Goal: Information Seeking & Learning: Find specific fact

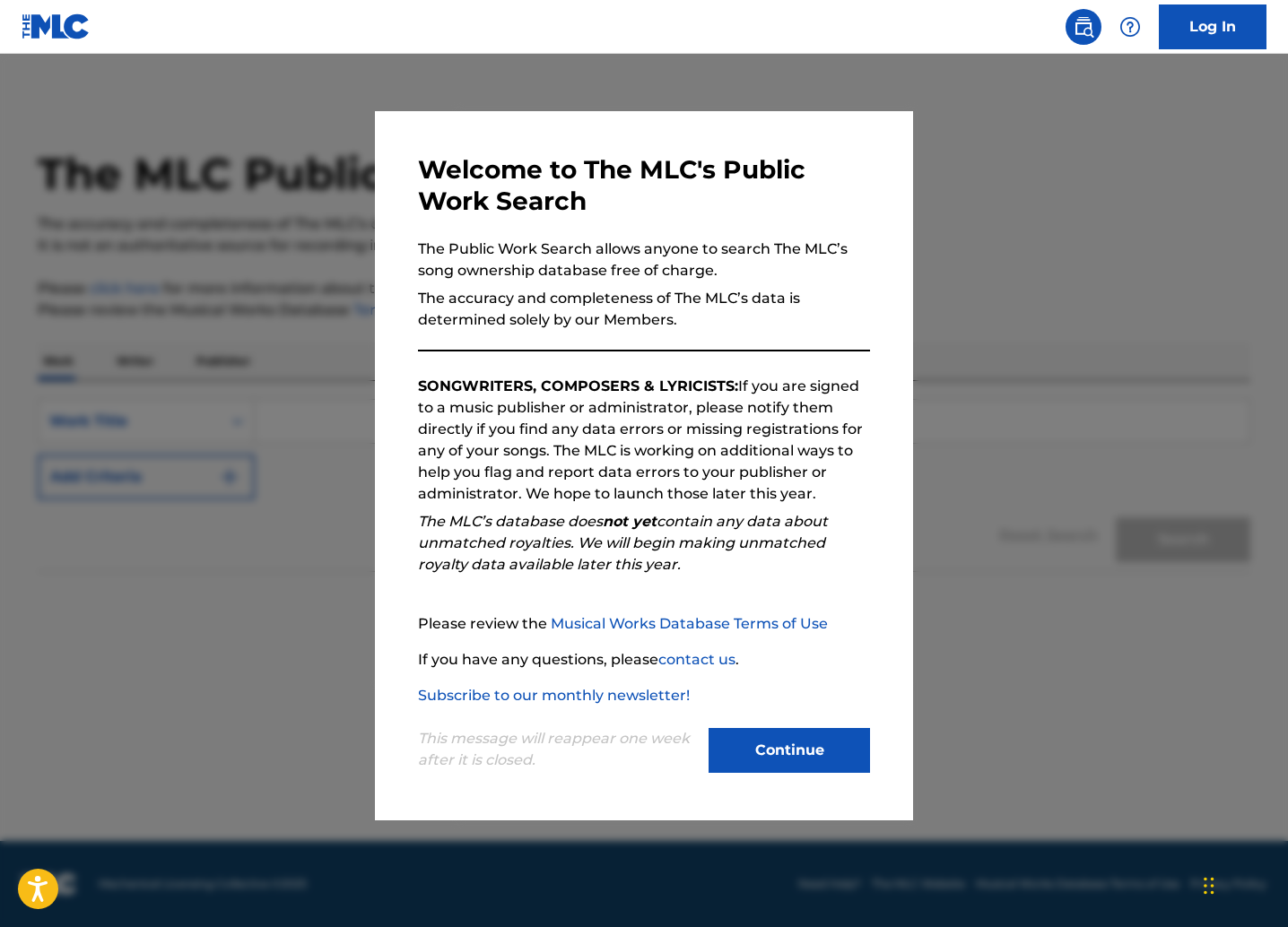
drag, startPoint x: 773, startPoint y: 744, endPoint x: 506, endPoint y: 452, distance: 395.7
click at [773, 744] on button "Continue" at bounding box center [788, 750] width 161 height 45
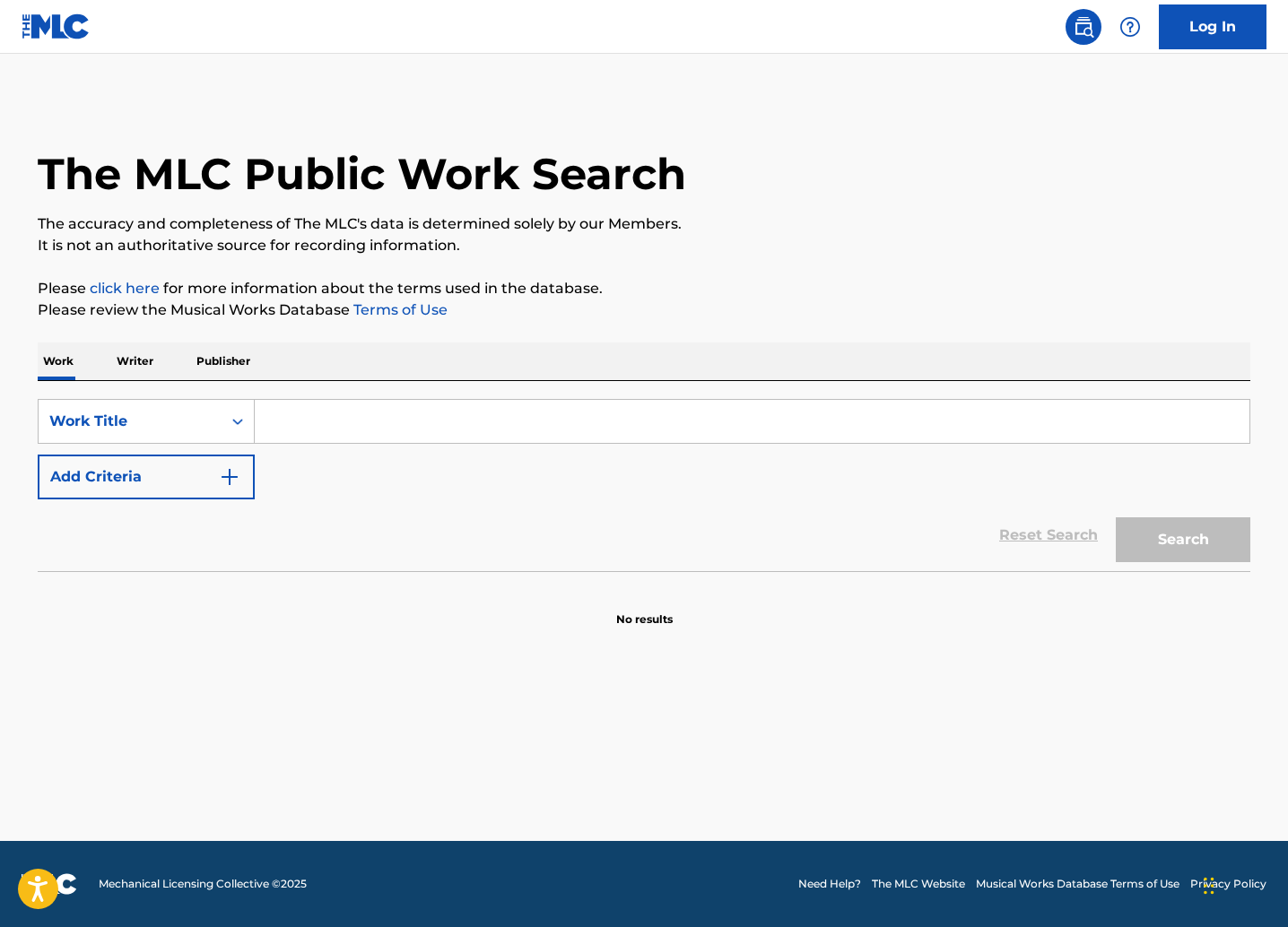
click at [358, 421] on input "Search Form" at bounding box center [751, 422] width 994 height 43
type input "polli azzanatori"
click at [1225, 538] on button "Search" at bounding box center [1183, 540] width 135 height 45
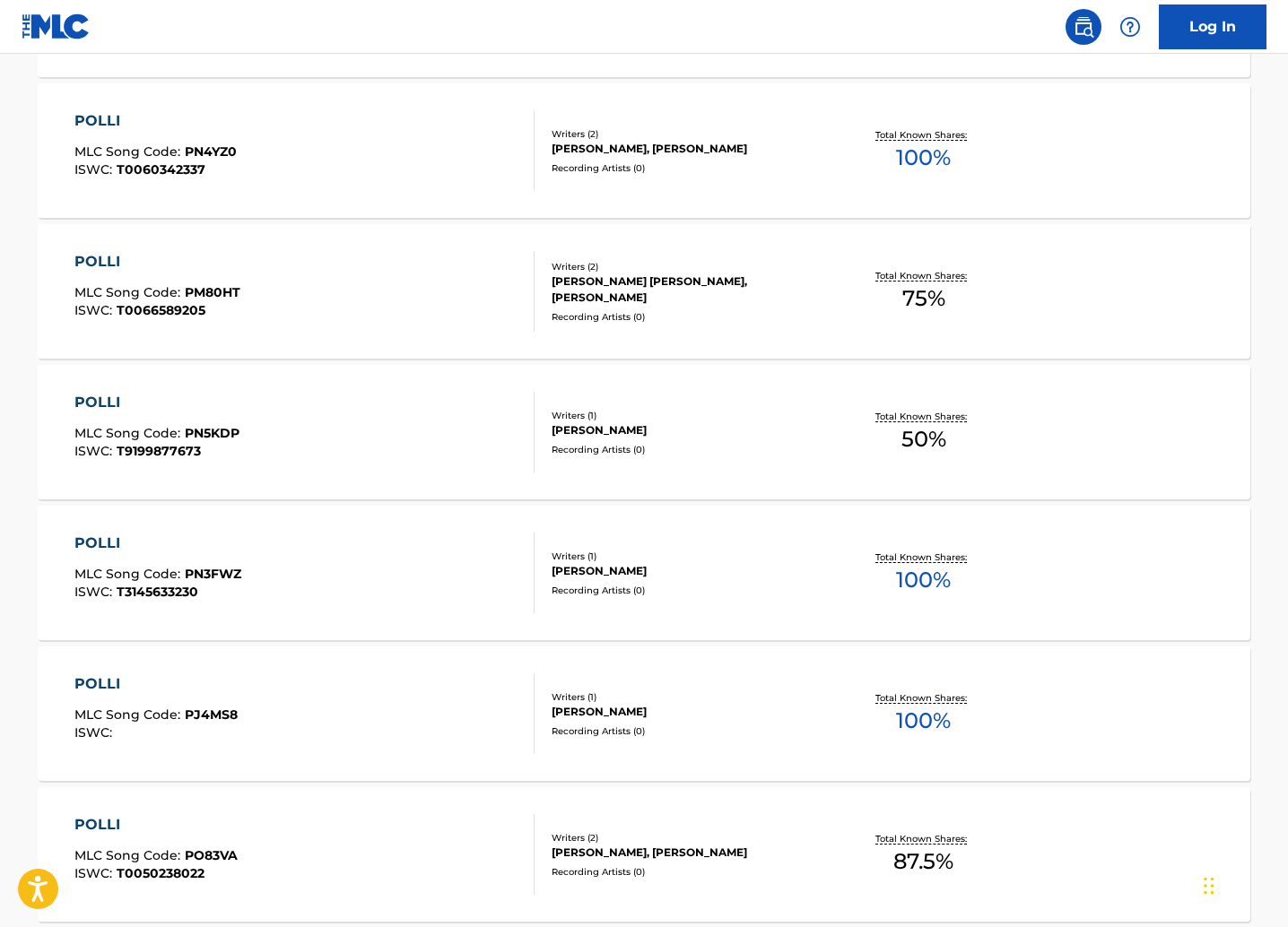
scroll to position [1268, 0]
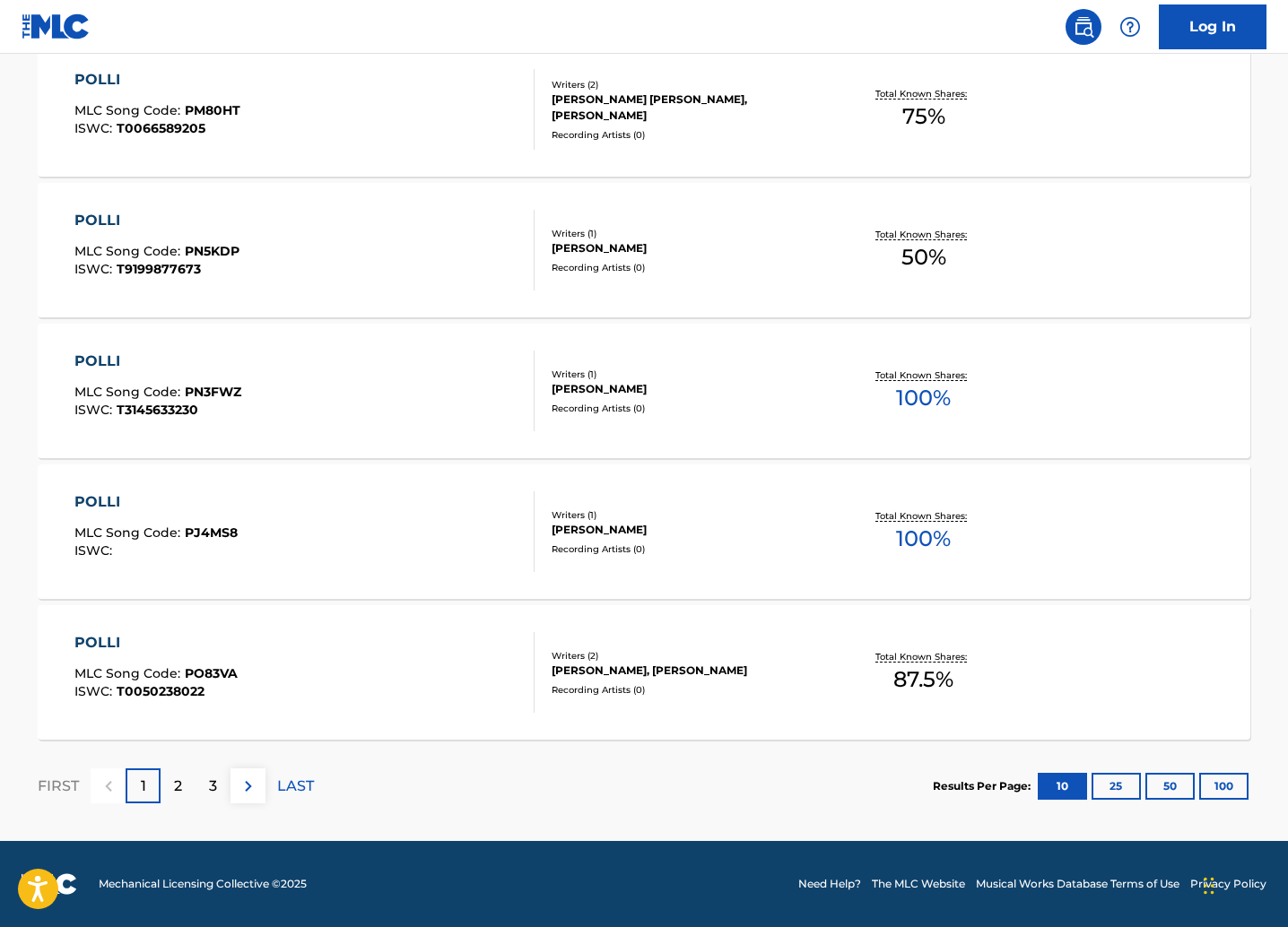
click at [179, 791] on p "2" at bounding box center [178, 786] width 8 height 22
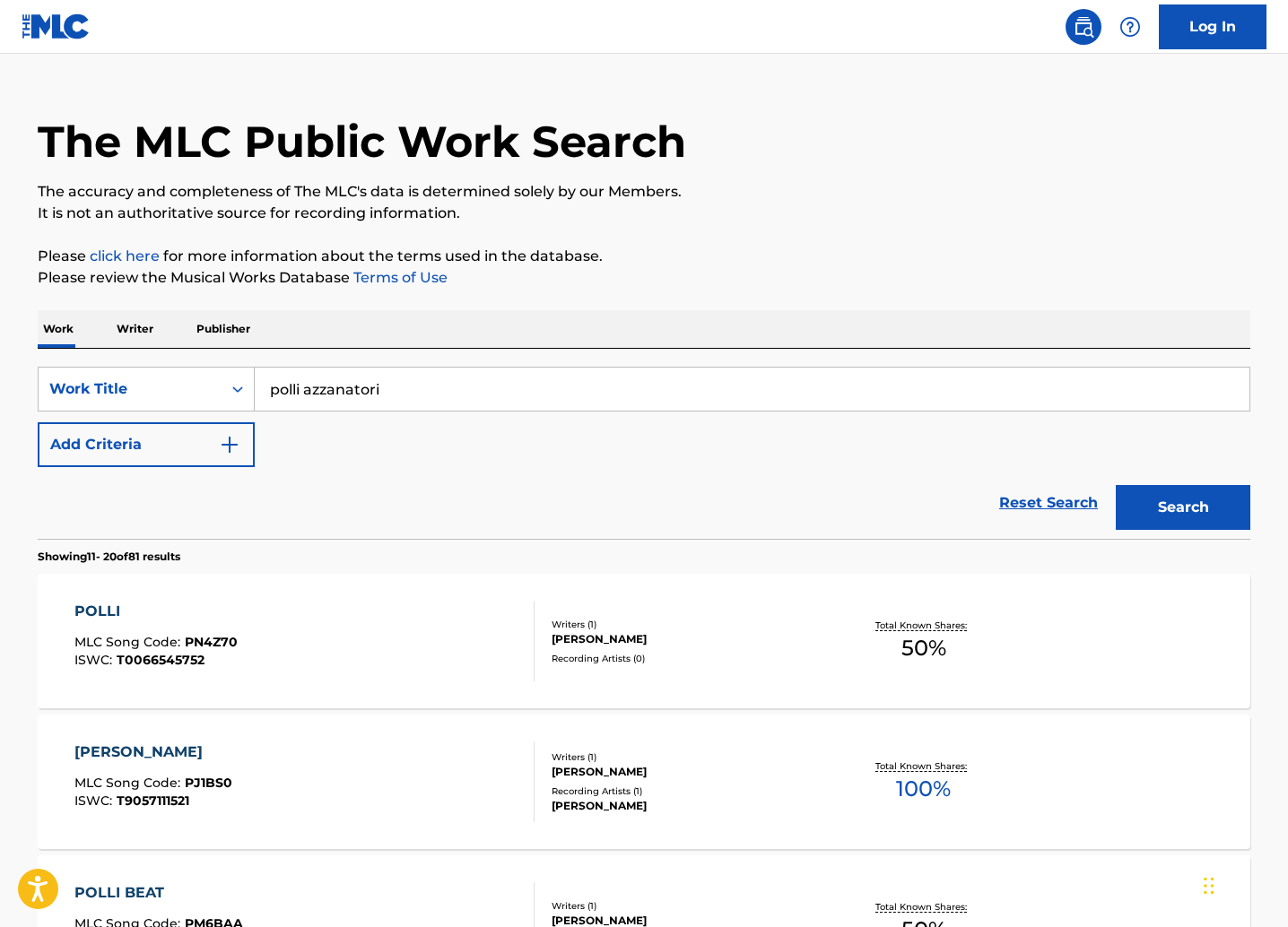
scroll to position [0, 0]
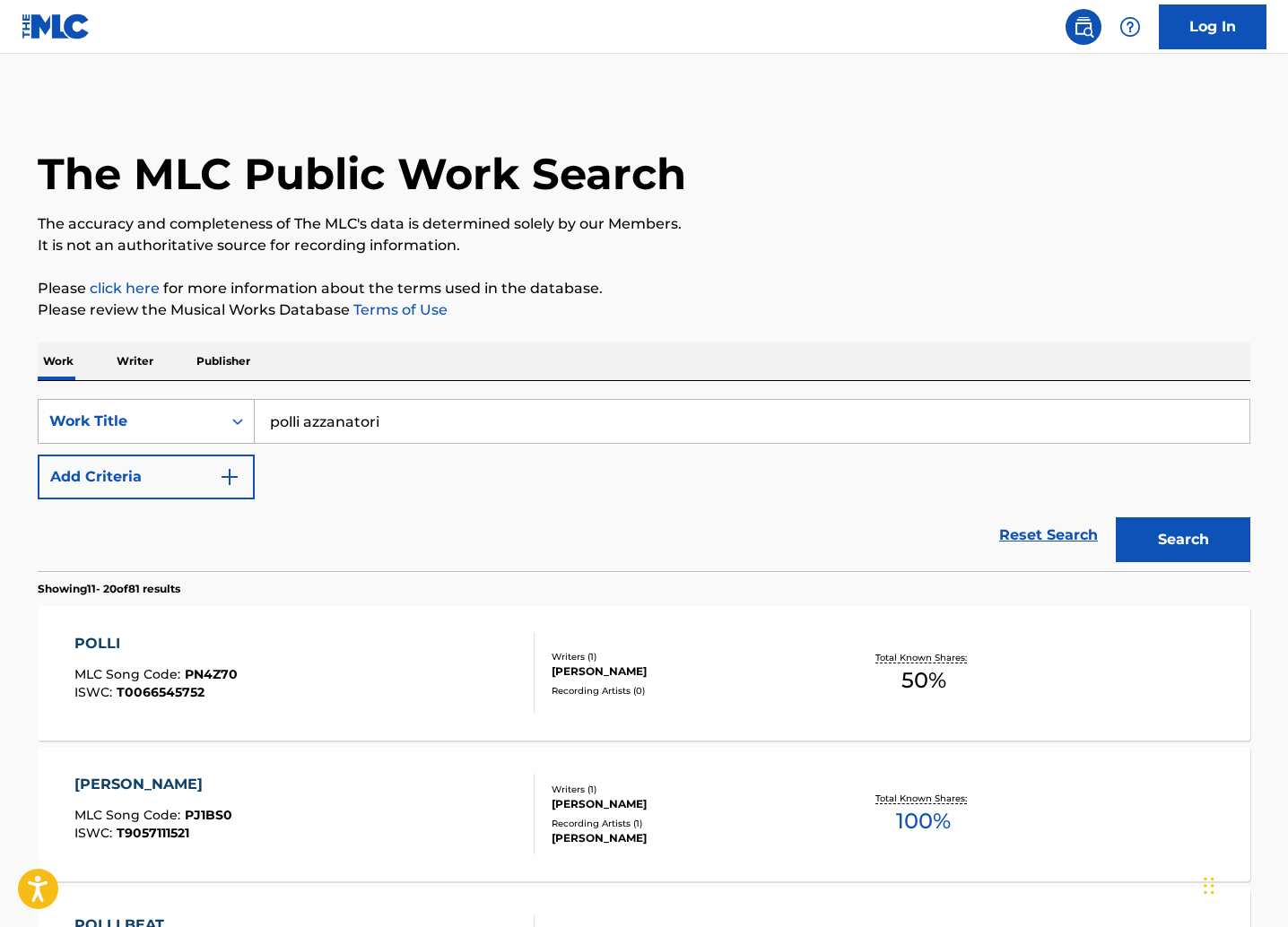
click at [231, 424] on icon "Search Form" at bounding box center [237, 421] width 18 height 18
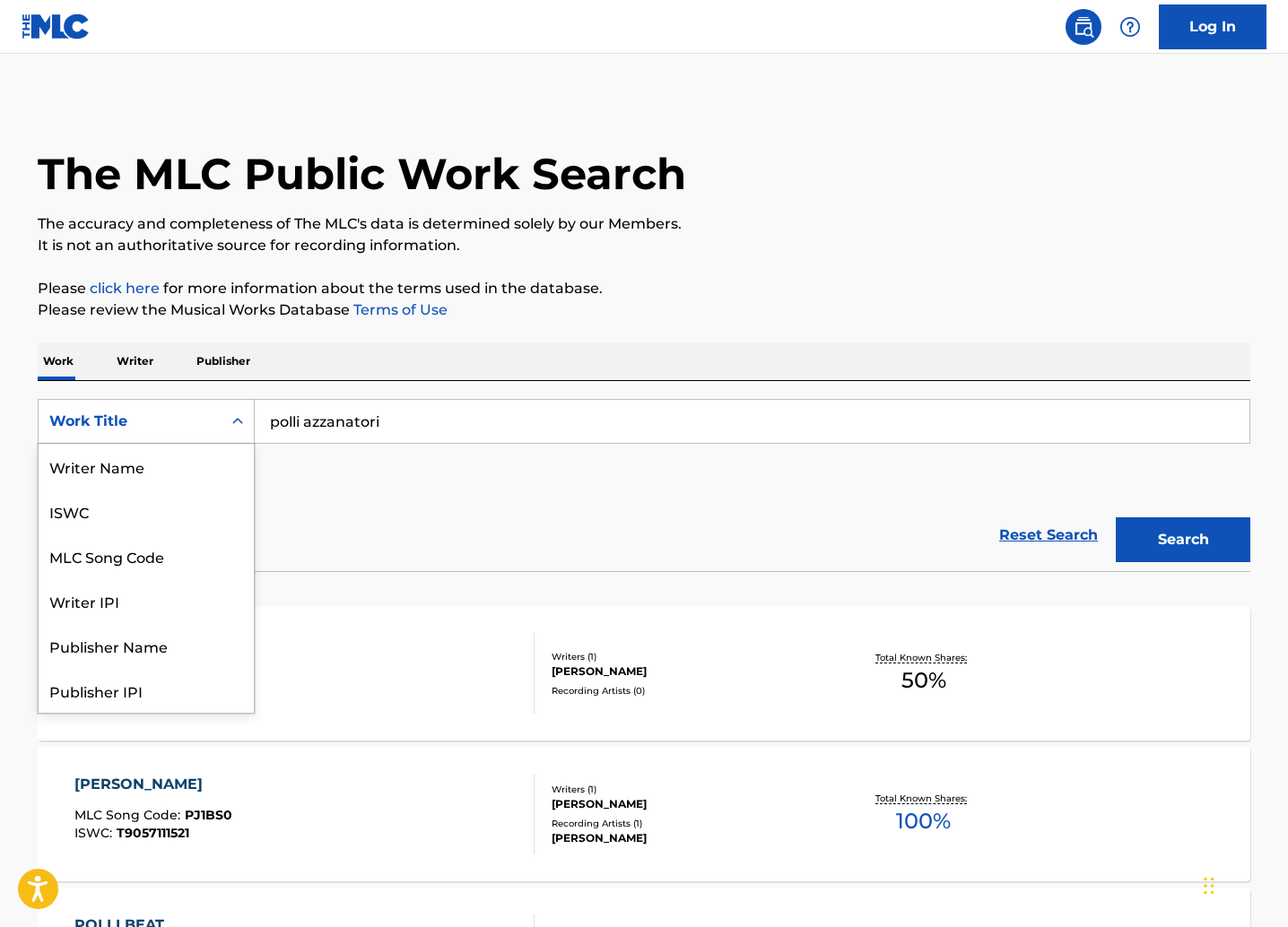
scroll to position [89, 0]
click at [172, 553] on div "Publisher Name" at bounding box center [146, 556] width 216 height 45
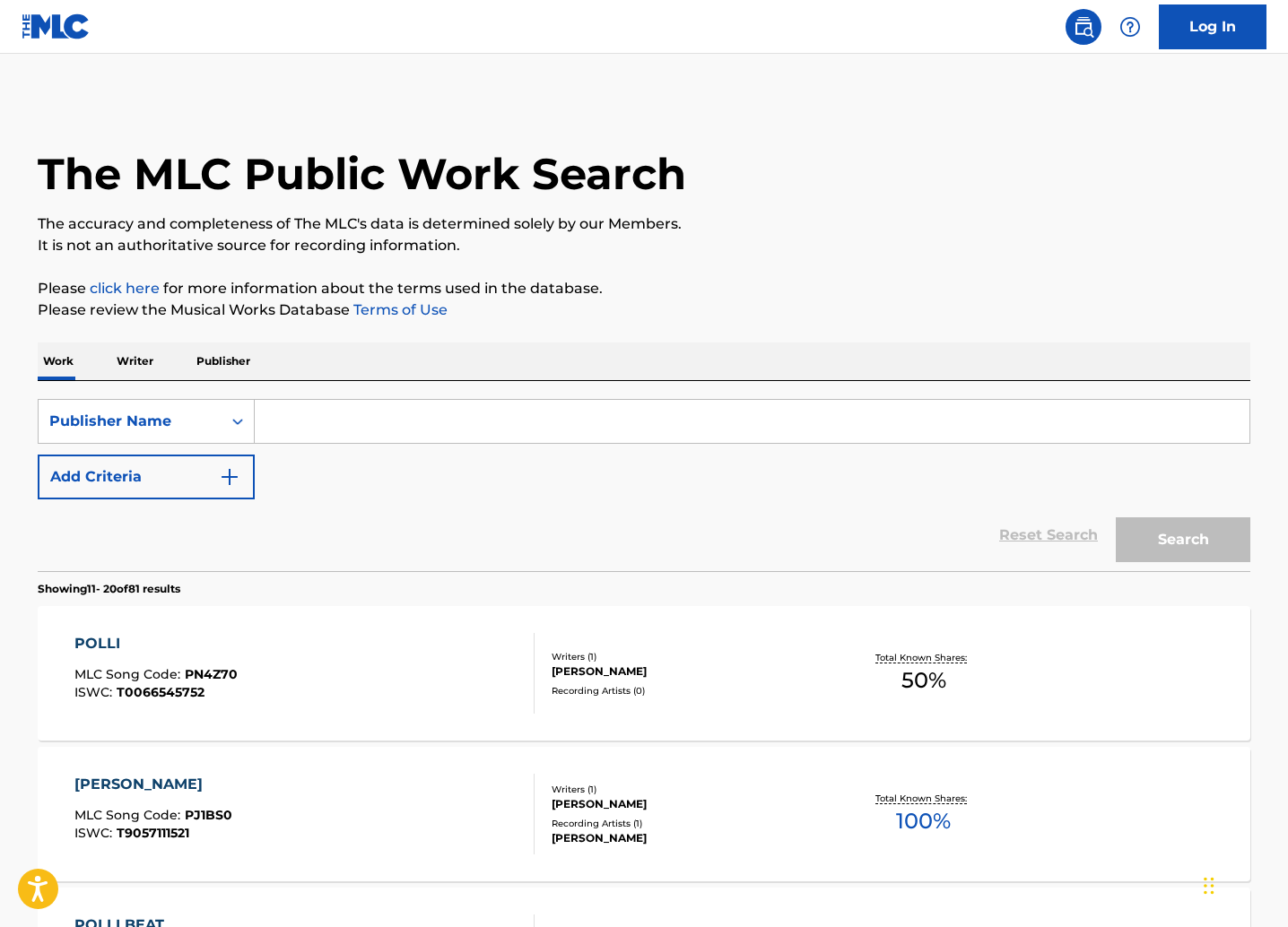
click at [456, 411] on input "Search Form" at bounding box center [751, 422] width 994 height 43
type input "polli azzannatori"
click at [1116, 518] on button "Search" at bounding box center [1183, 540] width 135 height 45
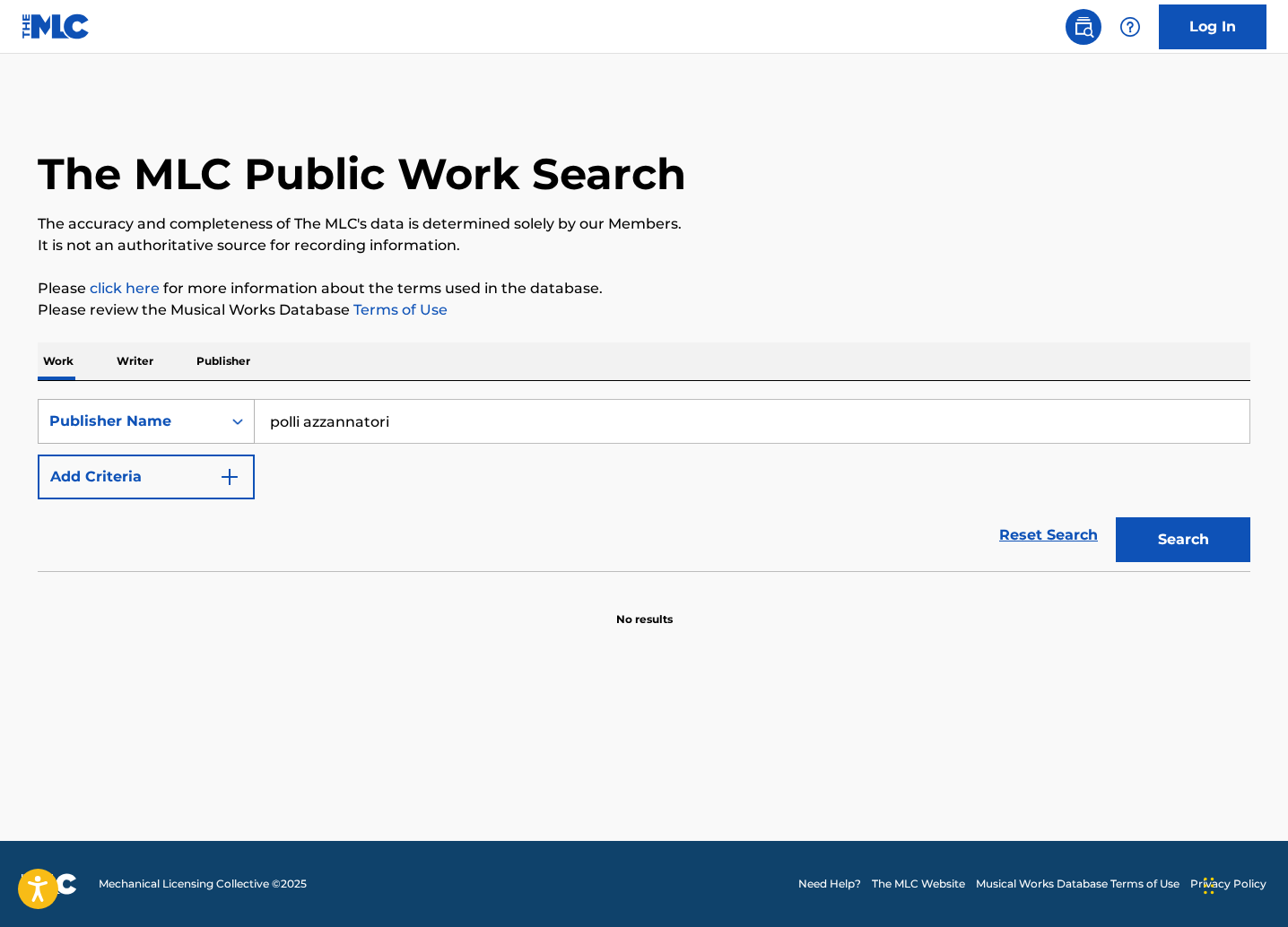
click at [151, 428] on div "Publisher Name" at bounding box center [129, 421] width 161 height 22
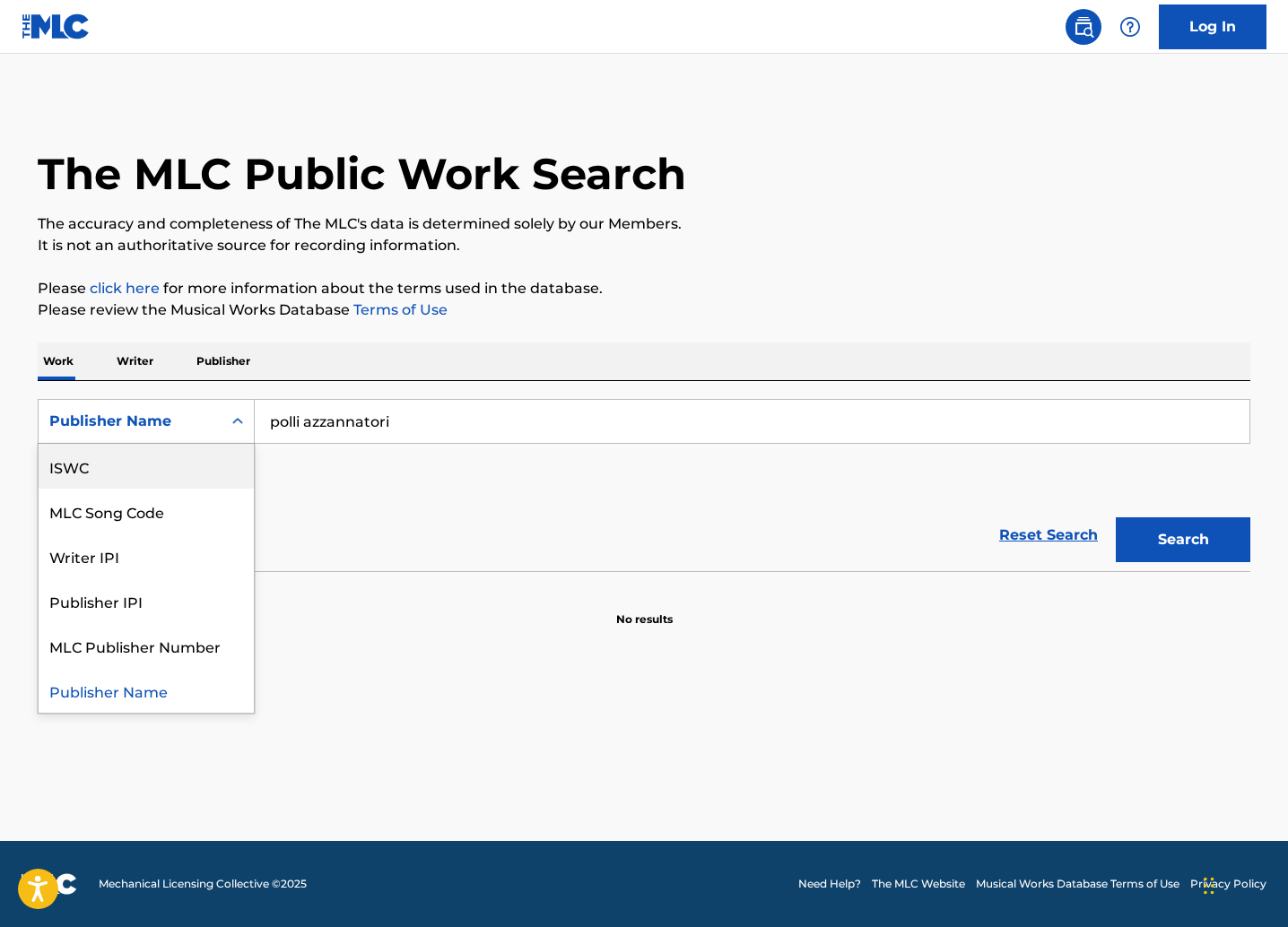
scroll to position [0, 0]
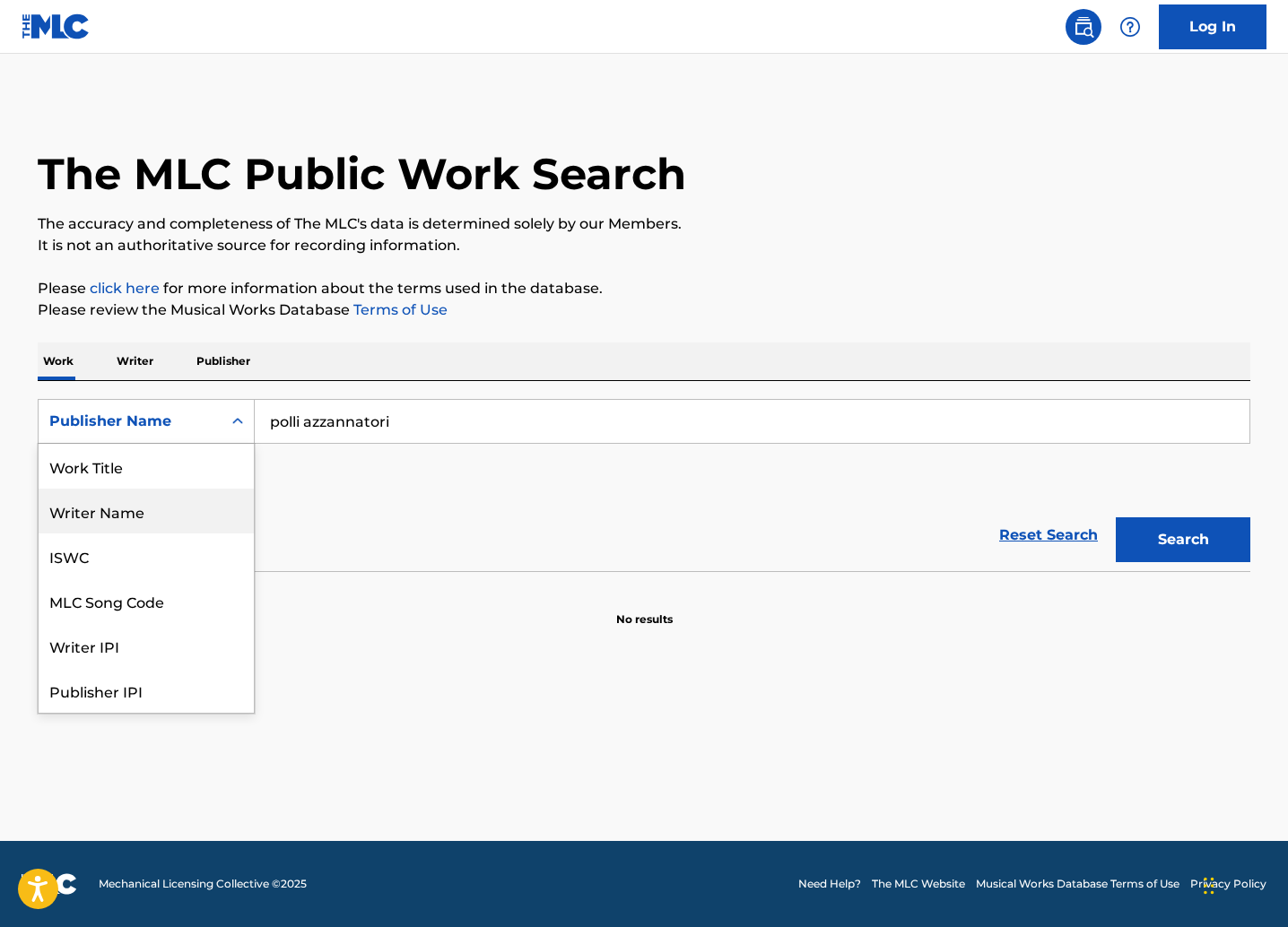
click at [152, 517] on div "Writer Name" at bounding box center [146, 511] width 216 height 45
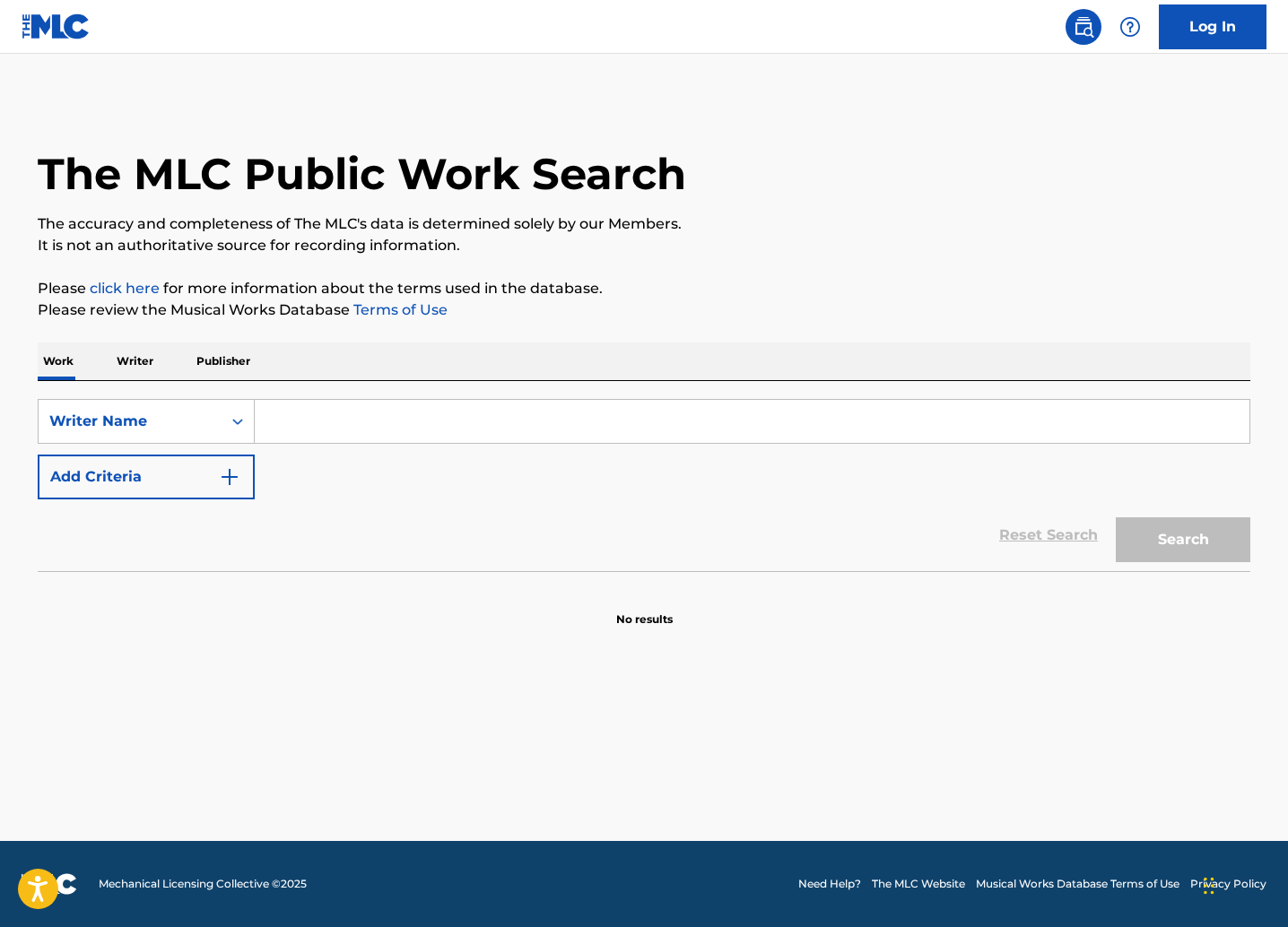
click at [353, 429] on input "Search Form" at bounding box center [751, 422] width 994 height 43
type input "polli azzannatori"
click at [1116, 518] on button "Search" at bounding box center [1183, 540] width 135 height 45
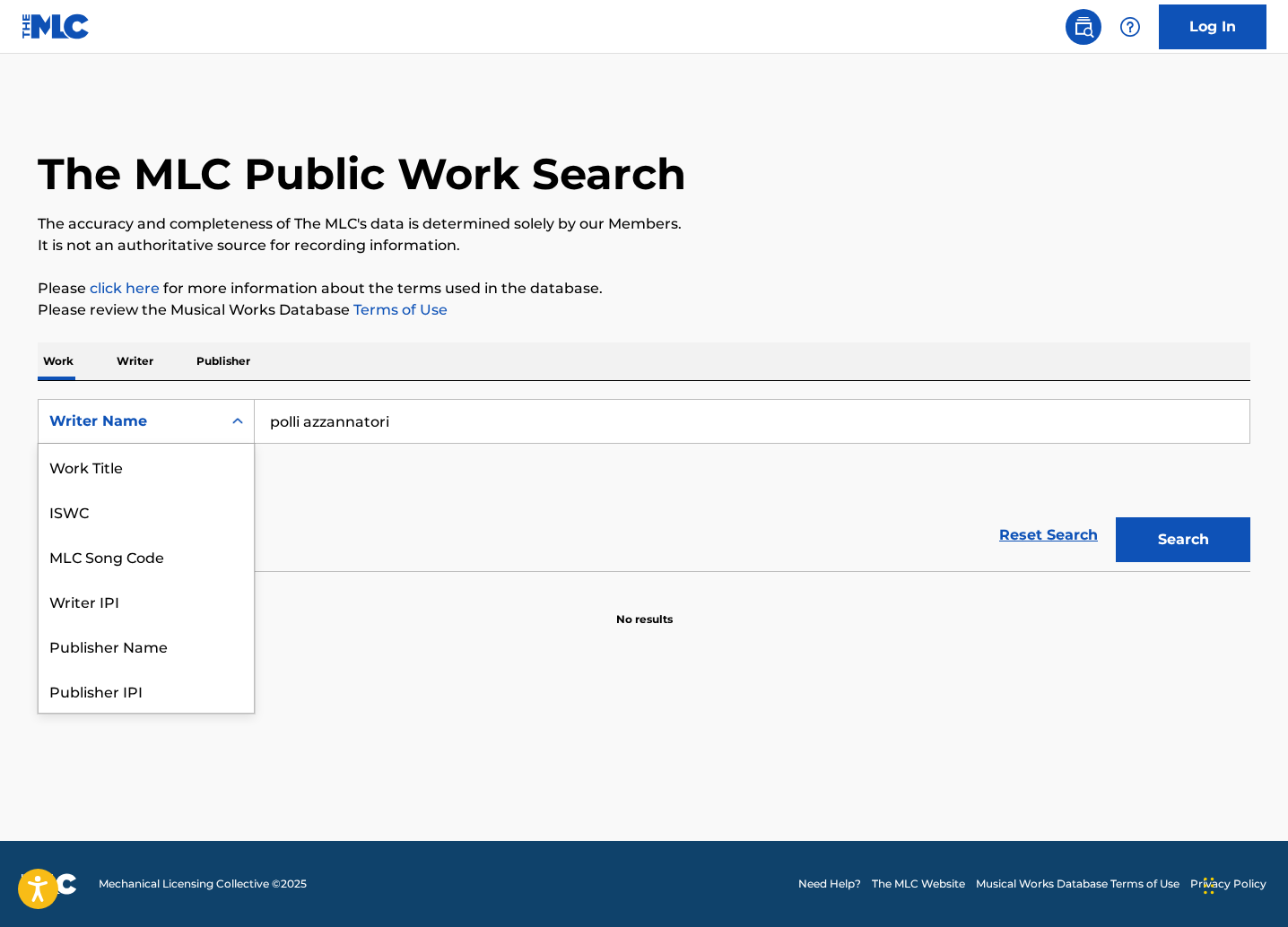
click at [185, 431] on div "Writer Name" at bounding box center [129, 421] width 161 height 22
drag, startPoint x: 135, startPoint y: 473, endPoint x: 330, endPoint y: 446, distance: 196.9
click at [135, 473] on div "Work Title" at bounding box center [146, 466] width 216 height 45
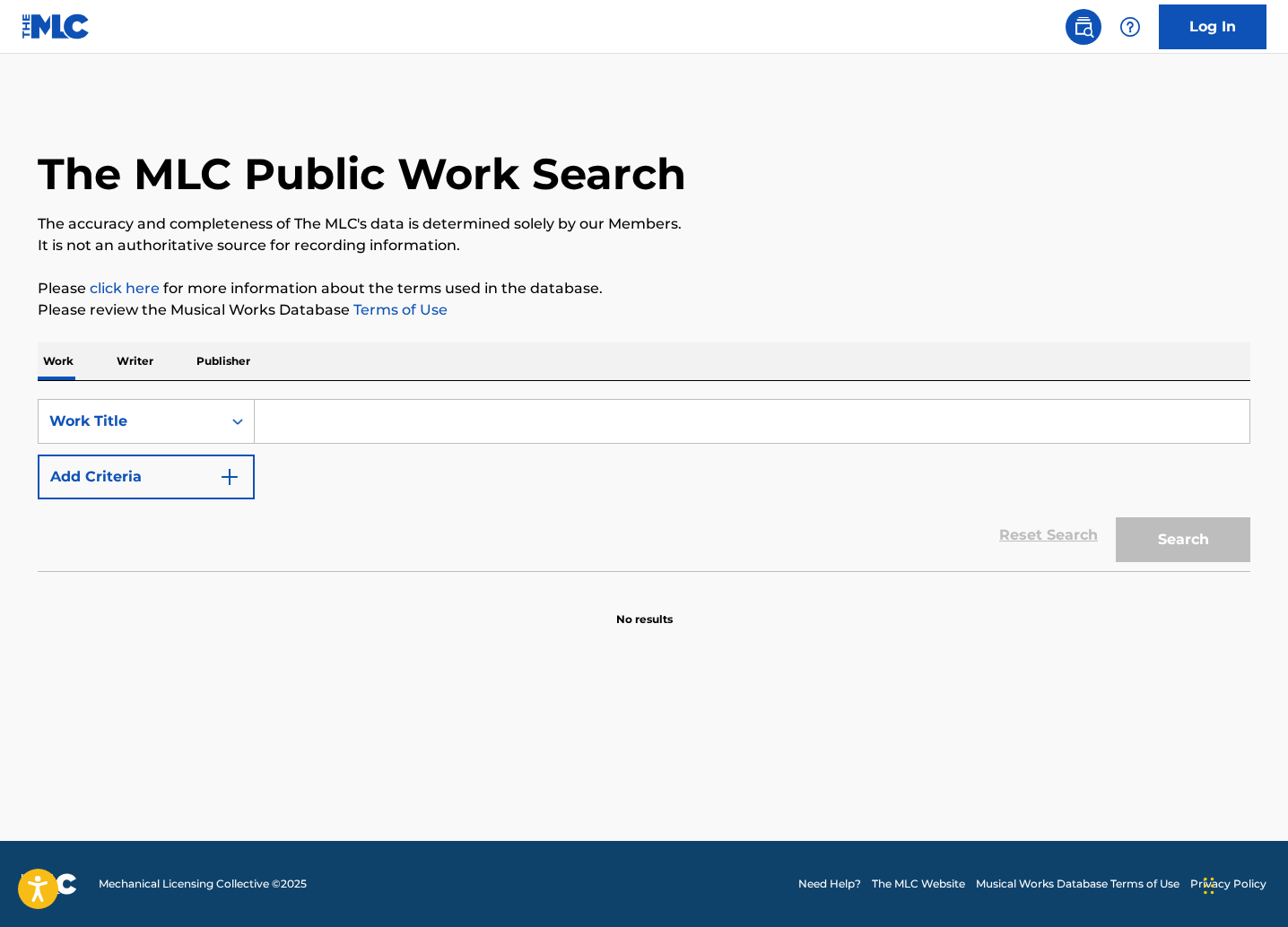
click at [430, 420] on input "Search Form" at bounding box center [751, 422] width 994 height 43
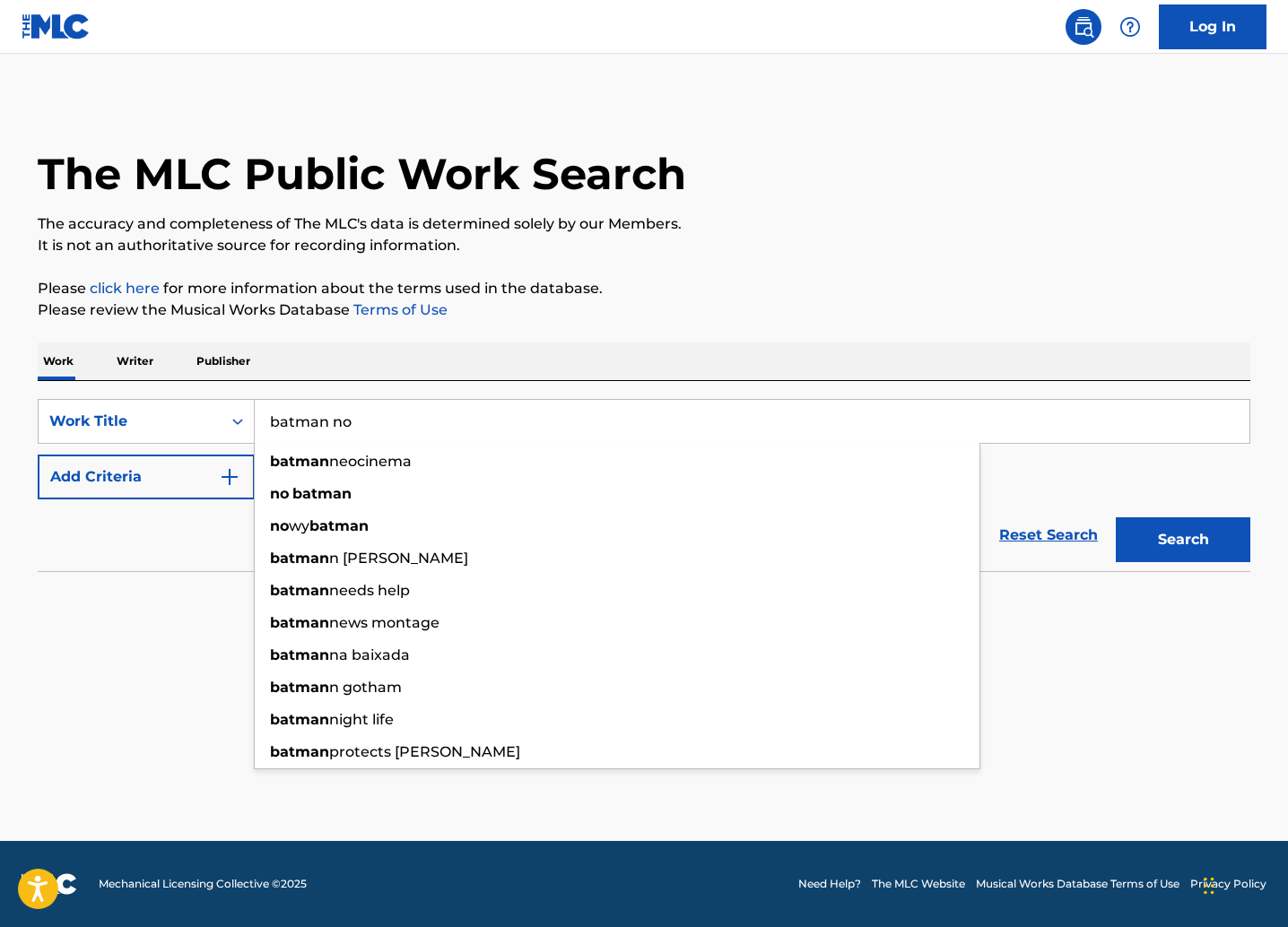
type input "batman no"
click at [1116, 518] on button "Search" at bounding box center [1183, 540] width 135 height 45
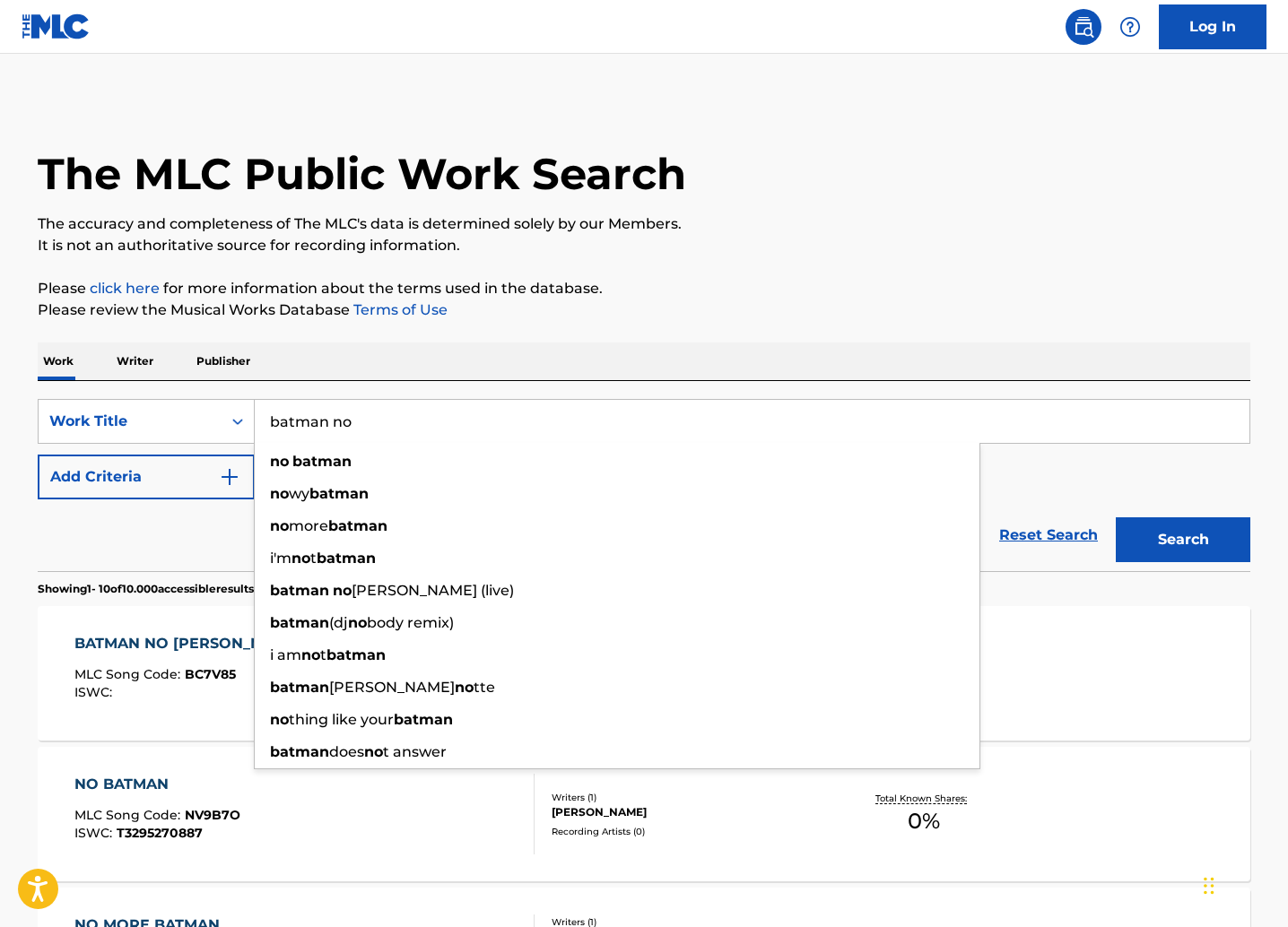
click at [232, 707] on div "BATMAN NO [PERSON_NAME] (LIVE) MLC Song Code : BC7V85 ISWC :" at bounding box center [217, 673] width 285 height 81
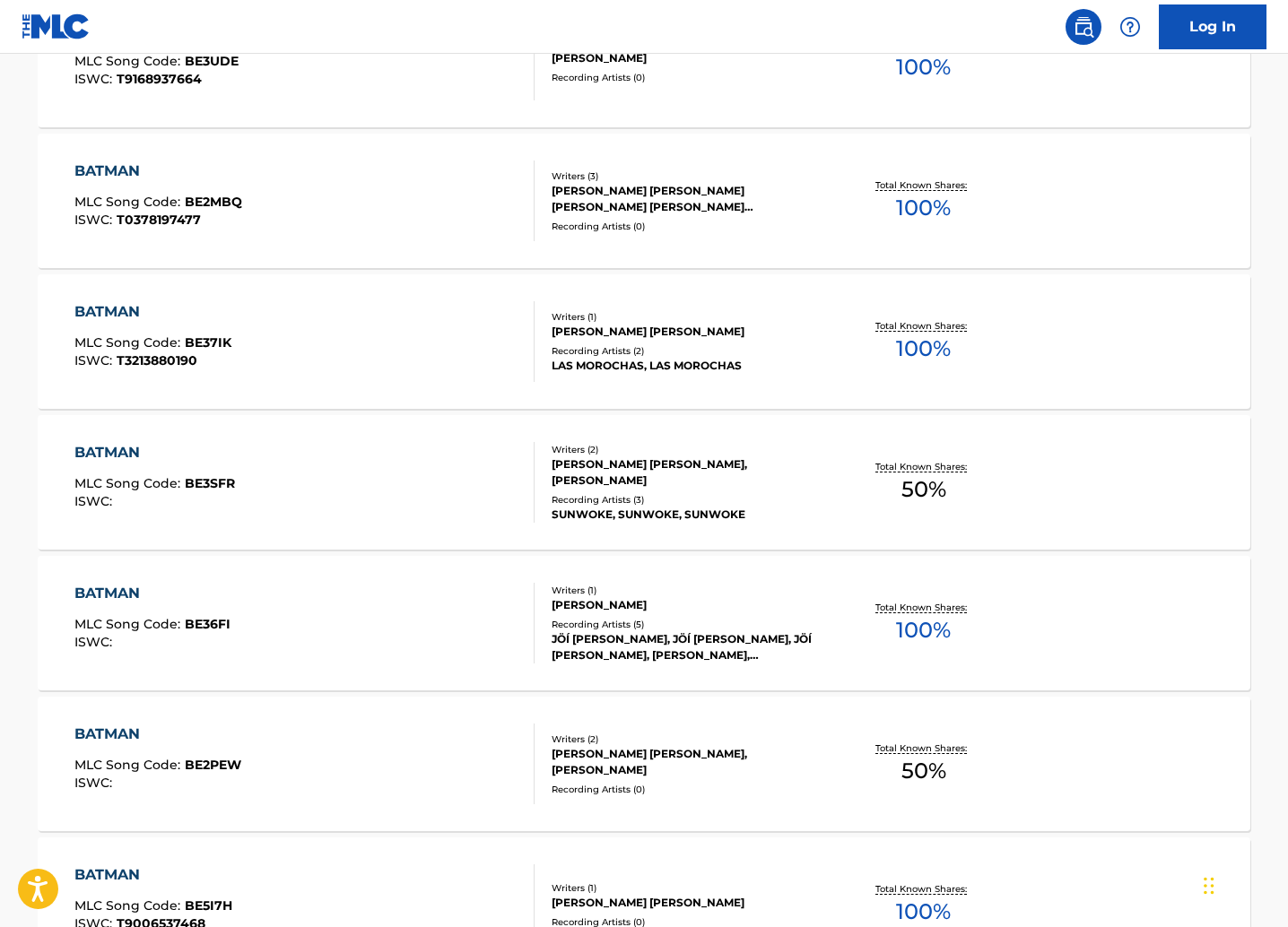
scroll to position [1268, 0]
